Goal: Transaction & Acquisition: Register for event/course

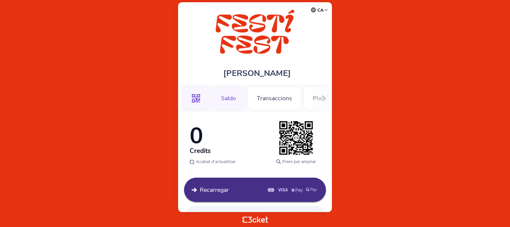
click at [201, 98] on div ".st0{fill-rule:evenodd;clip-rule:evenodd;}" at bounding box center [196, 98] width 28 height 24
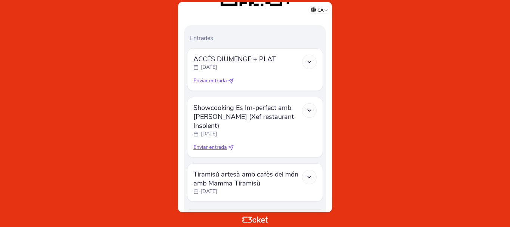
scroll to position [187, 0]
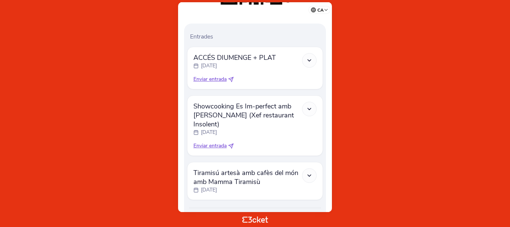
click at [310, 109] on polyline at bounding box center [309, 108] width 3 height 1
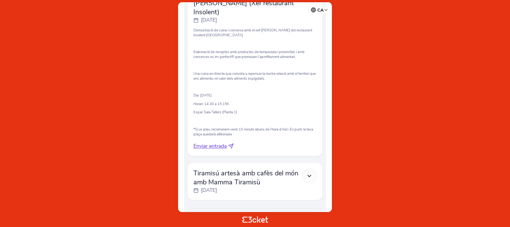
scroll to position [261, 0]
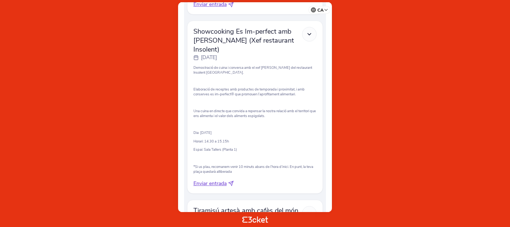
click at [0, 115] on html "ca Português (Portugal) English Español Catalan Français Raquel Menéndez .st0{f…" at bounding box center [255, 113] width 510 height 227
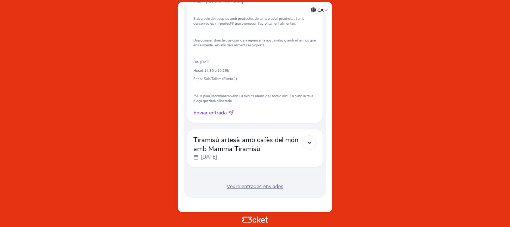
scroll to position [337, 0]
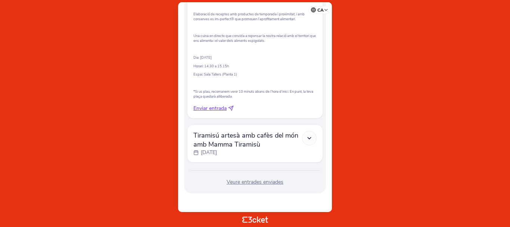
click at [310, 138] on polyline at bounding box center [309, 137] width 3 height 1
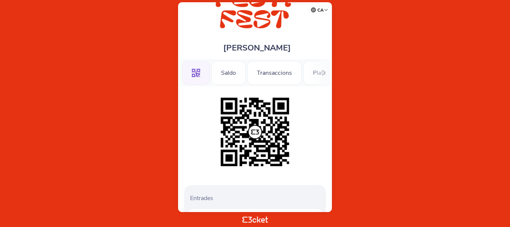
scroll to position [0, 0]
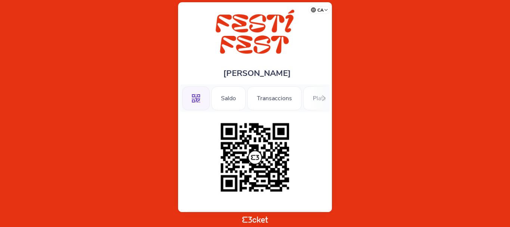
click at [324, 97] on icon at bounding box center [323, 98] width 3 height 6
click at [242, 99] on div "Tallers" at bounding box center [253, 98] width 37 height 24
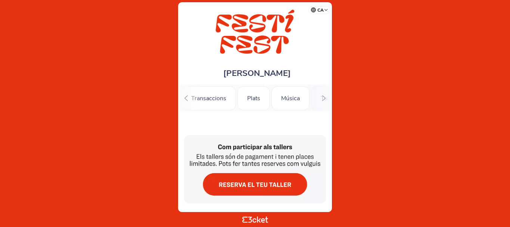
click at [324, 95] on icon at bounding box center [324, 98] width 6 height 6
click at [249, 96] on div "Tastos Diumenge" at bounding box center [241, 98] width 66 height 24
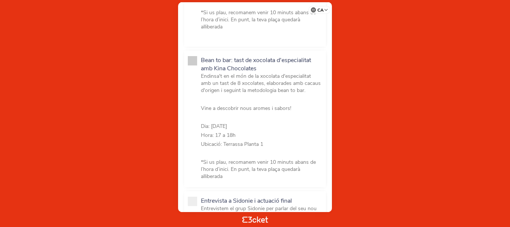
scroll to position [431, 0]
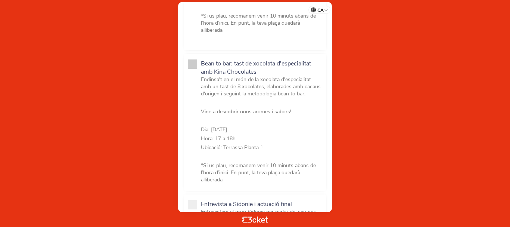
click at [231, 65] on p "Bean to bar: tast de xocolata d'especialitat amb Kina Chocolates" at bounding box center [261, 67] width 121 height 16
click at [209, 189] on input "Bean to bar: tast de xocolata d'especialitat amb Kina Chocolates Endinsa't en e…" at bounding box center [205, 193] width 8 height 8
checkbox input "false"
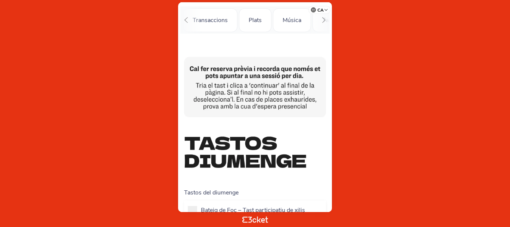
scroll to position [0, 0]
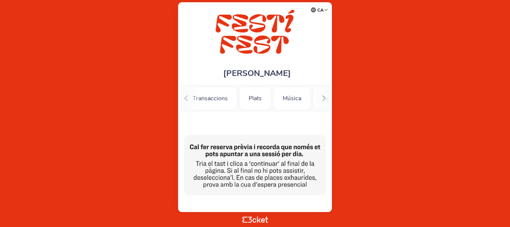
click at [186, 99] on icon at bounding box center [186, 98] width 3 height 6
click at [208, 99] on div ".st0{fill-rule:evenodd;clip-rule:evenodd;}" at bounding box center [196, 98] width 28 height 24
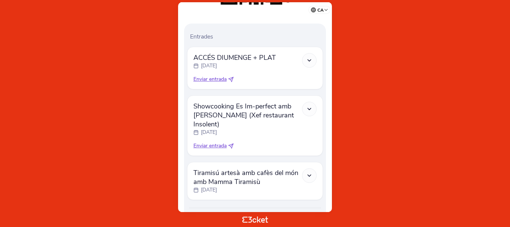
scroll to position [224, 0]
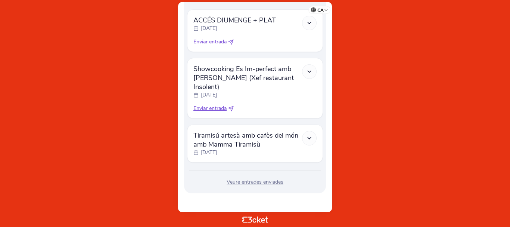
click at [308, 68] on div at bounding box center [309, 71] width 15 height 15
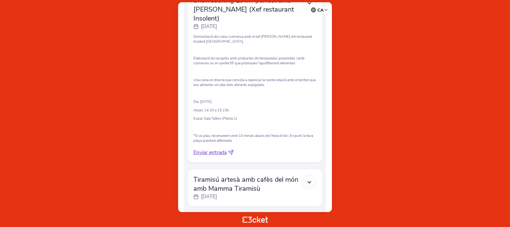
scroll to position [337, 0]
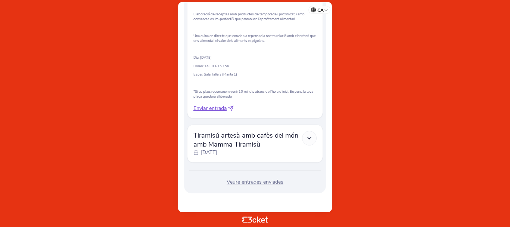
click at [313, 137] on div at bounding box center [309, 138] width 15 height 15
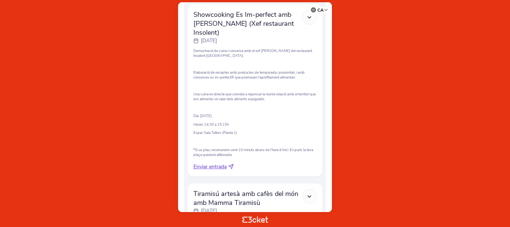
scroll to position [262, 0]
